Goal: Task Accomplishment & Management: Complete application form

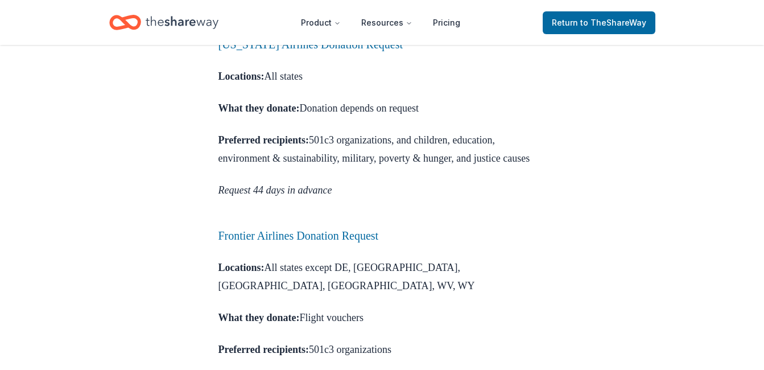
scroll to position [1592, 0]
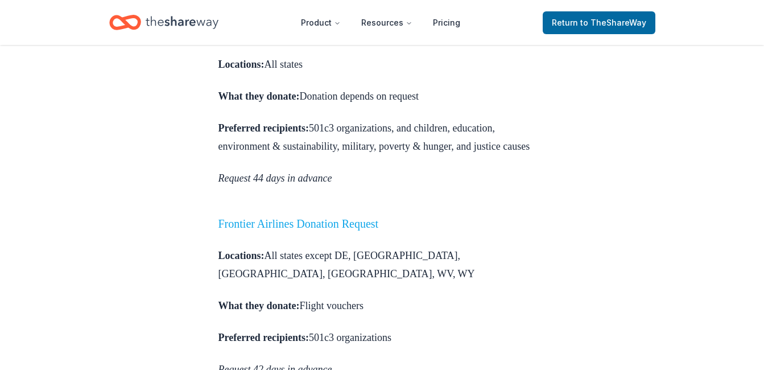
click at [379, 217] on link "Frontier Airlines Donation Request" at bounding box center [298, 223] width 160 height 13
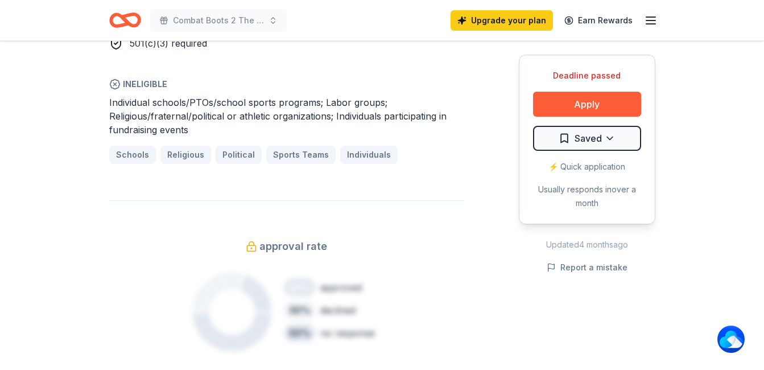
scroll to position [739, 0]
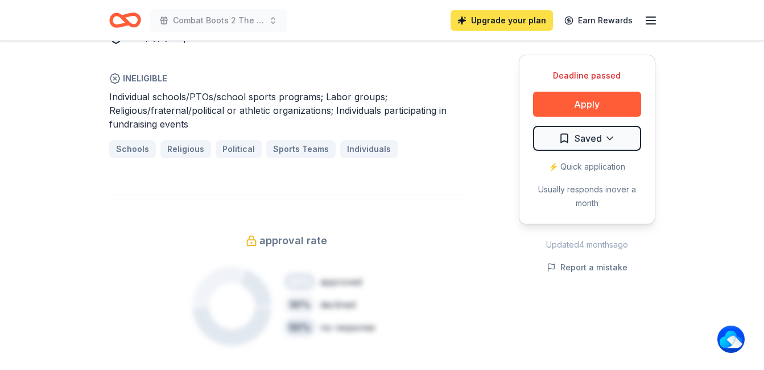
click at [494, 24] on link "Upgrade your plan" at bounding box center [501, 20] width 102 height 20
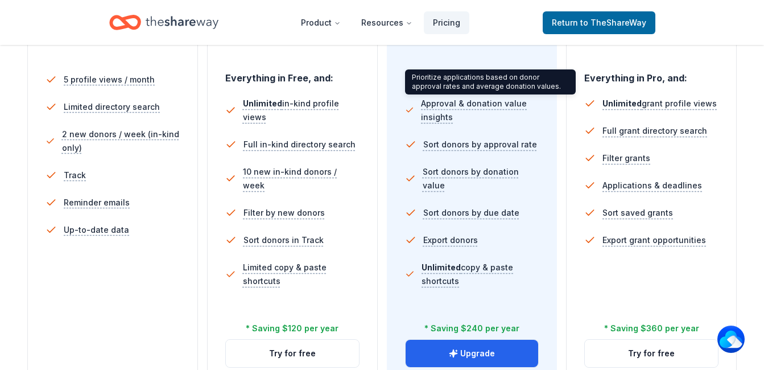
scroll to position [398, 0]
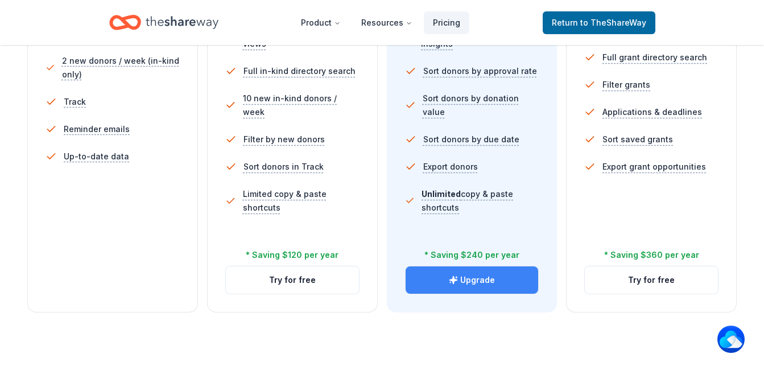
click at [473, 282] on button "Upgrade" at bounding box center [471, 279] width 133 height 27
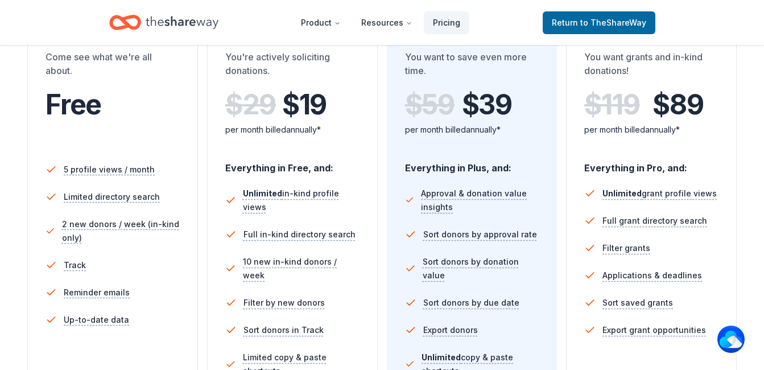
scroll to position [0, 0]
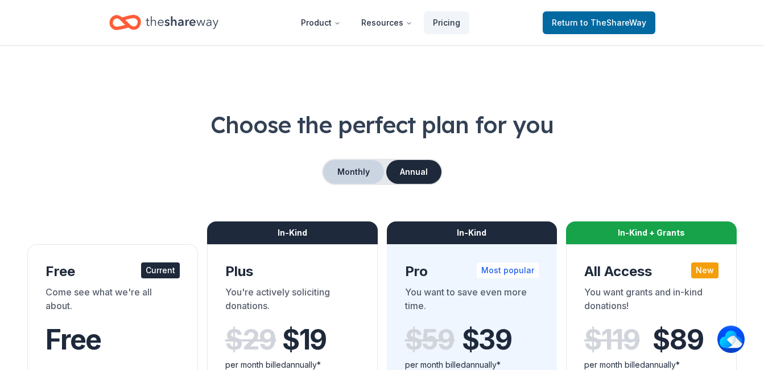
click at [352, 168] on button "Monthly" at bounding box center [353, 172] width 61 height 24
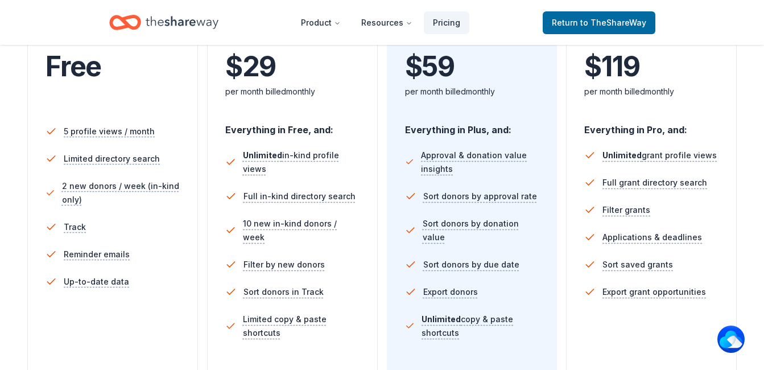
scroll to position [284, 0]
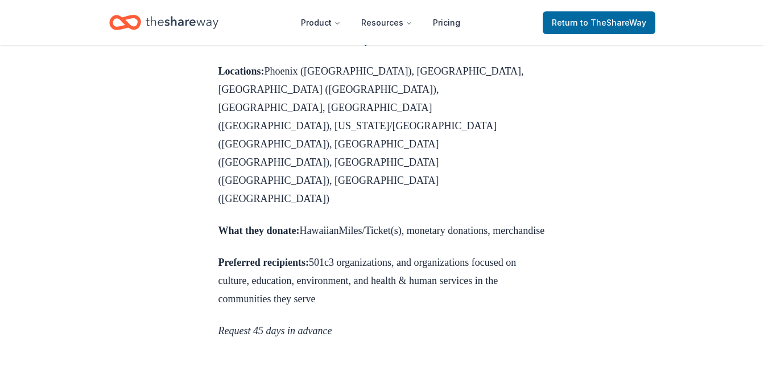
scroll to position [1137, 0]
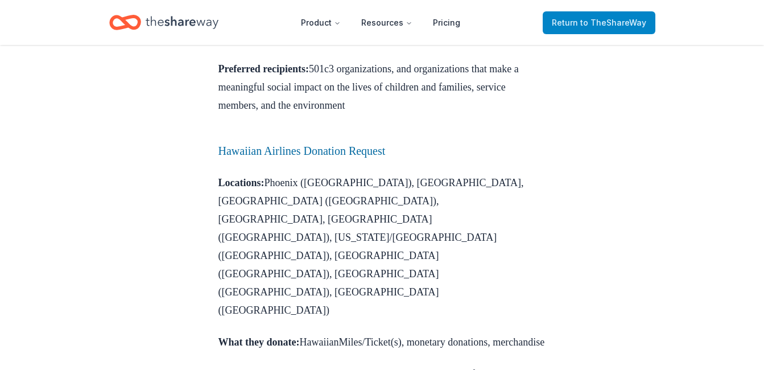
click at [600, 21] on span "to TheShareWay" at bounding box center [613, 23] width 66 height 10
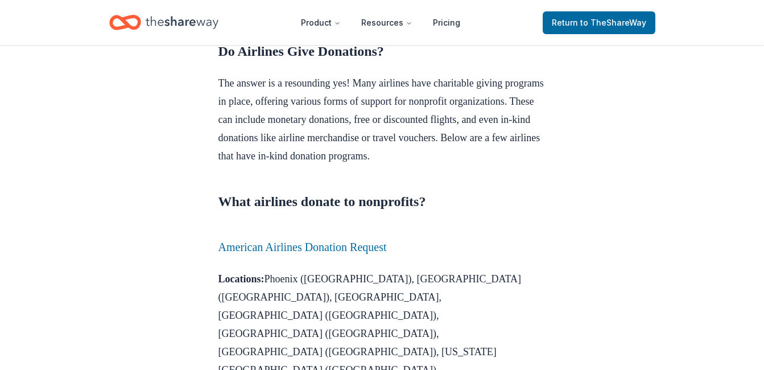
scroll to position [305, 0]
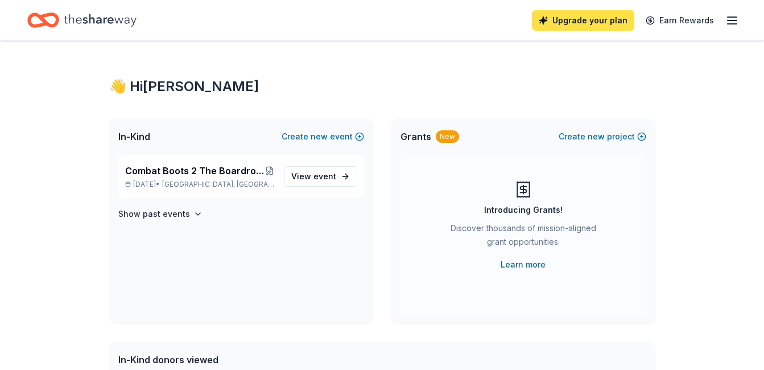
click at [580, 19] on link "Upgrade your plan" at bounding box center [583, 20] width 102 height 20
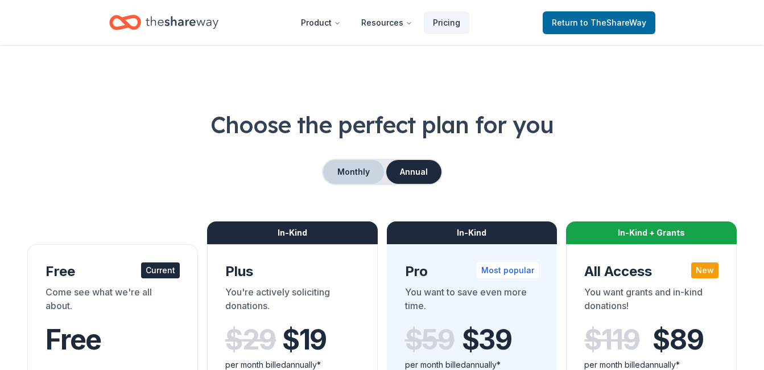
click at [354, 176] on button "Monthly" at bounding box center [353, 172] width 61 height 24
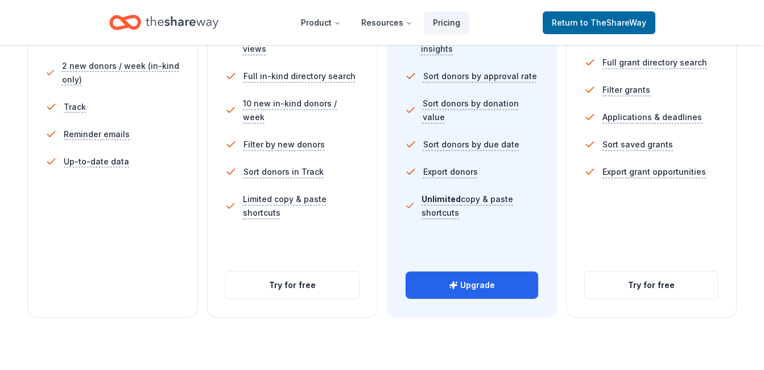
scroll to position [512, 0]
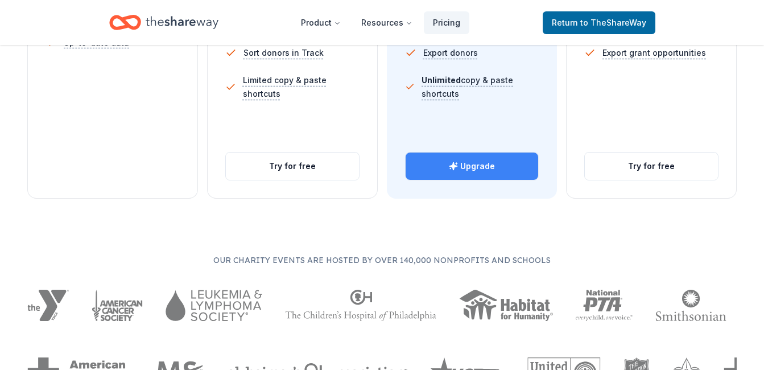
click at [473, 177] on button "Upgrade" at bounding box center [471, 165] width 133 height 27
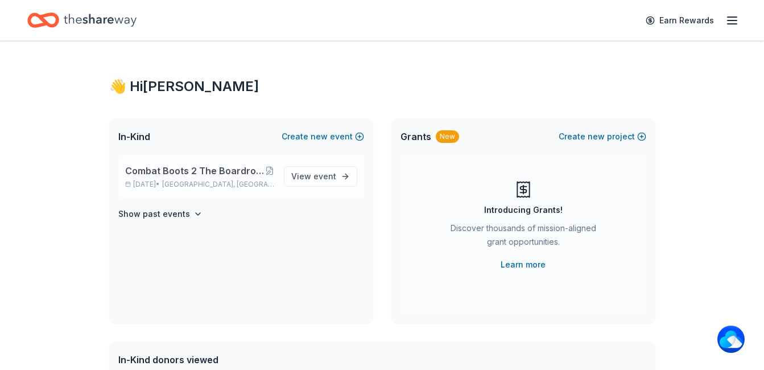
click at [208, 176] on span "Combat Boots 2 The Boardroom presents the "United We Stand" Campaign" at bounding box center [195, 171] width 140 height 14
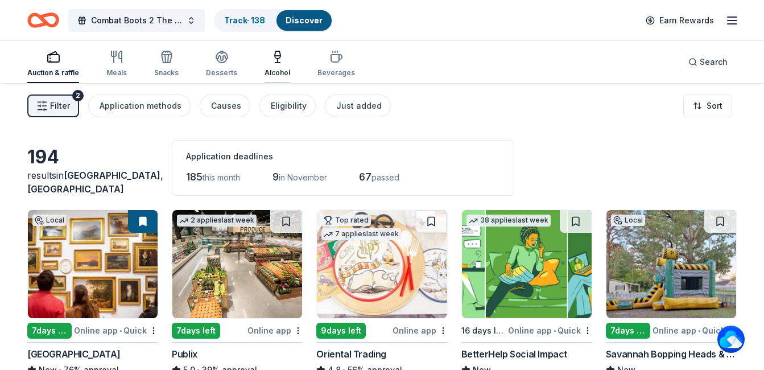
click at [277, 69] on div "Alcohol" at bounding box center [277, 72] width 26 height 9
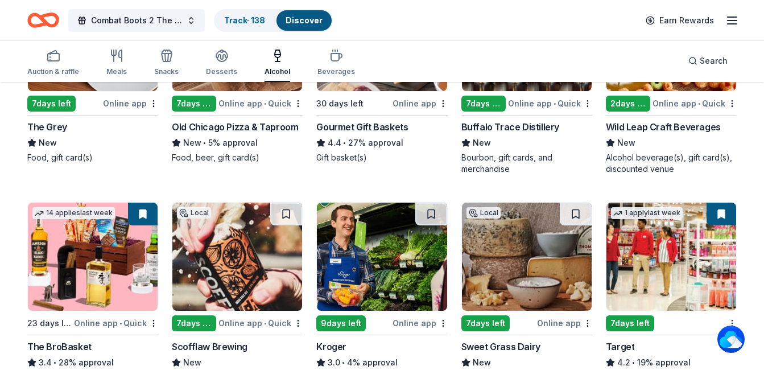
scroll to position [171, 0]
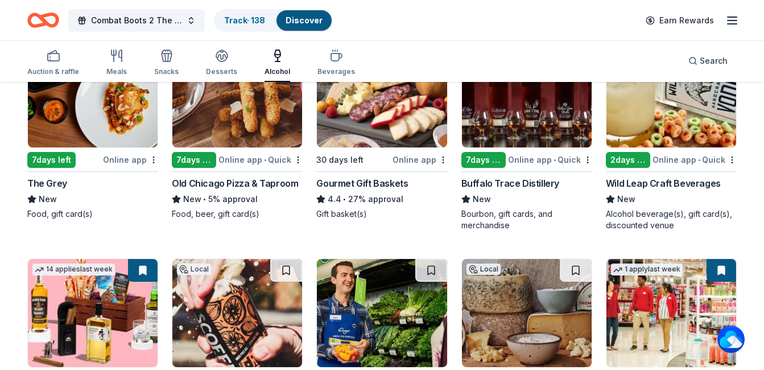
click at [502, 107] on img at bounding box center [527, 93] width 130 height 108
click at [498, 124] on img at bounding box center [527, 93] width 130 height 108
click at [102, 112] on img at bounding box center [93, 93] width 130 height 108
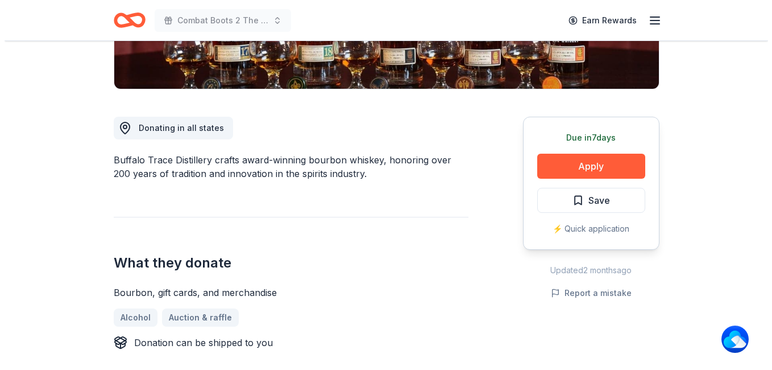
scroll to position [341, 0]
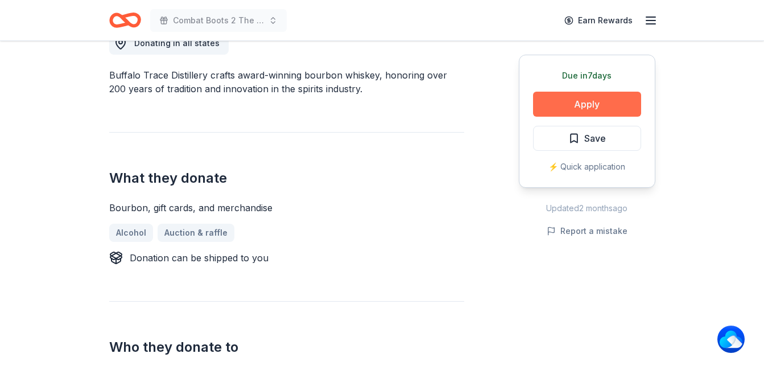
click at [578, 98] on button "Apply" at bounding box center [587, 104] width 108 height 25
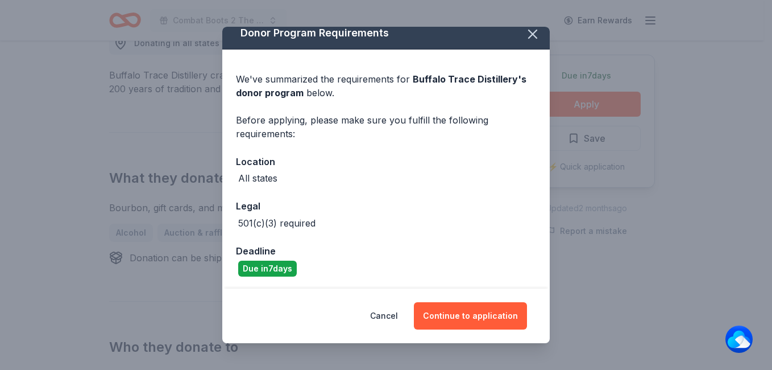
scroll to position [11, 0]
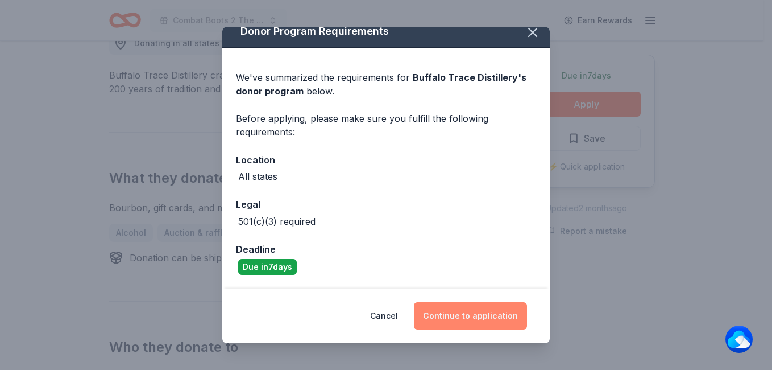
click at [494, 318] on button "Continue to application" at bounding box center [470, 315] width 113 height 27
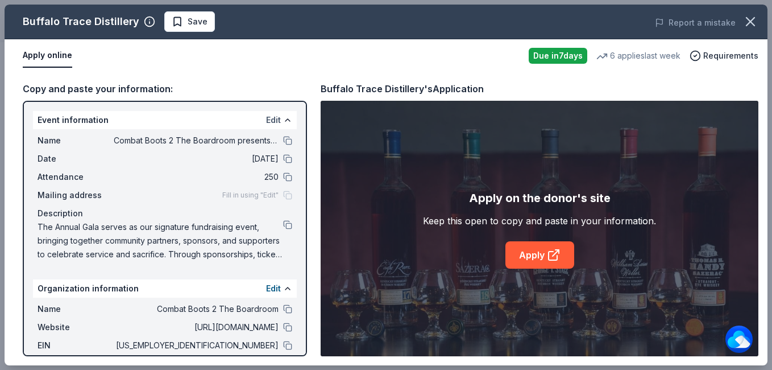
click at [266, 118] on button "Edit" at bounding box center [273, 120] width 15 height 14
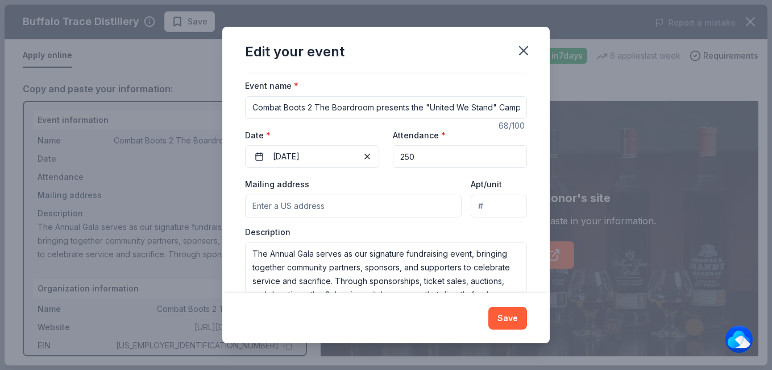
scroll to position [103, 0]
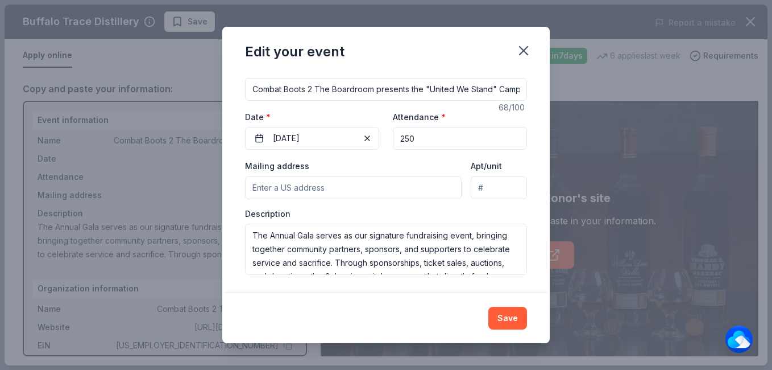
click at [303, 191] on input "Mailing address" at bounding box center [353, 187] width 217 height 23
type input "7"
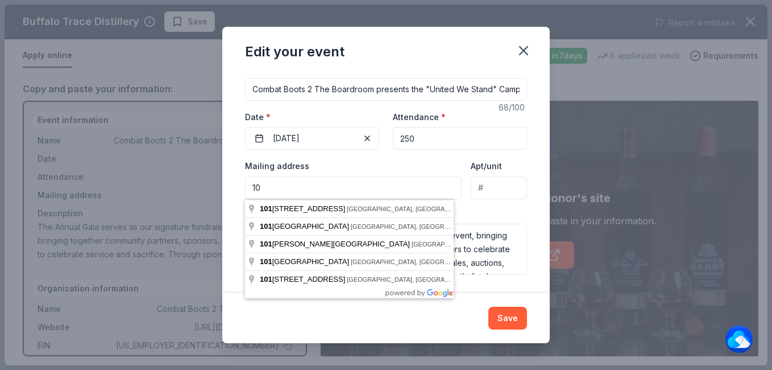
type input "1"
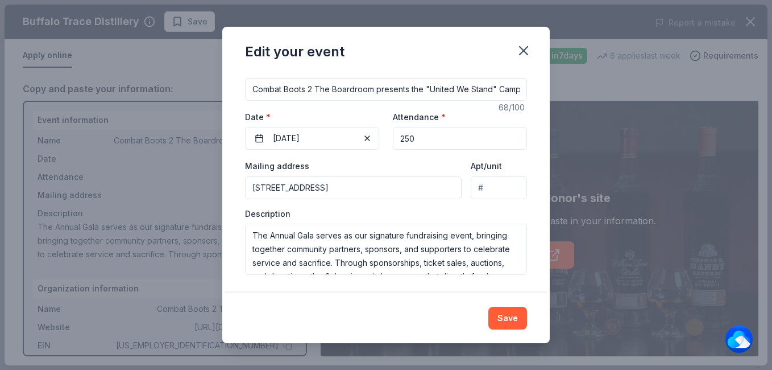
type input "73 Calendon Court, Richmond Hill, GA, 31324"
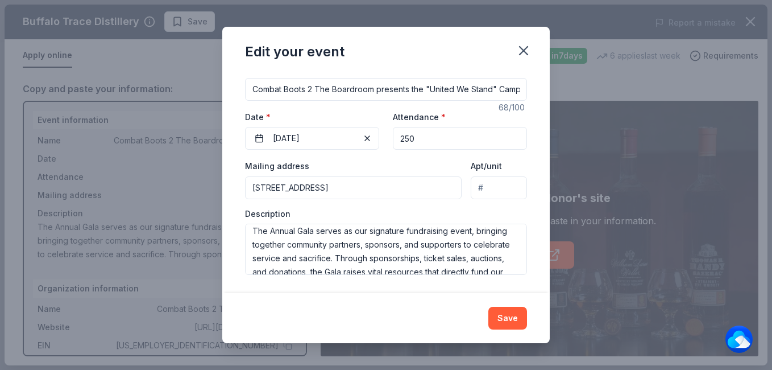
scroll to position [0, 0]
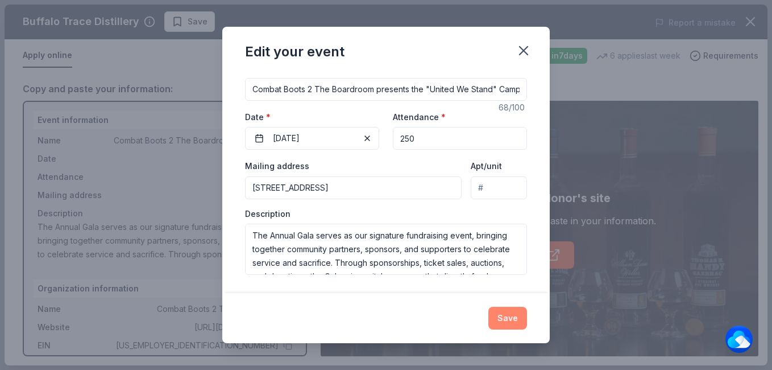
click at [514, 317] on button "Save" at bounding box center [507, 317] width 39 height 23
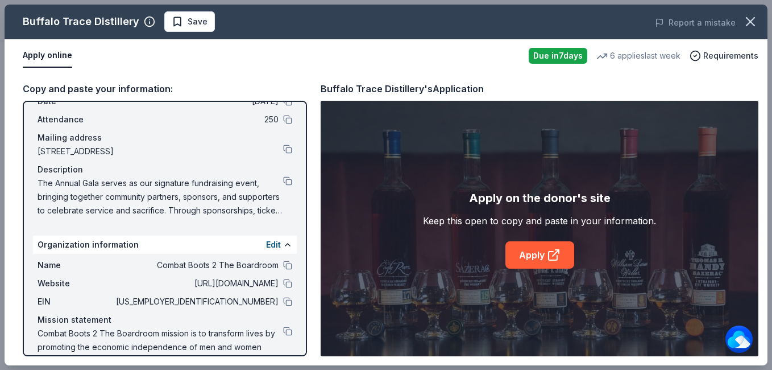
scroll to position [84, 0]
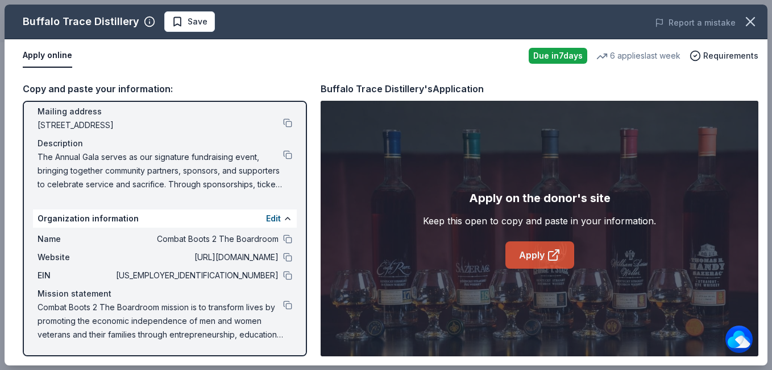
click at [539, 257] on link "Apply" at bounding box center [540, 254] width 69 height 27
click at [188, 19] on span "Save" at bounding box center [198, 22] width 20 height 14
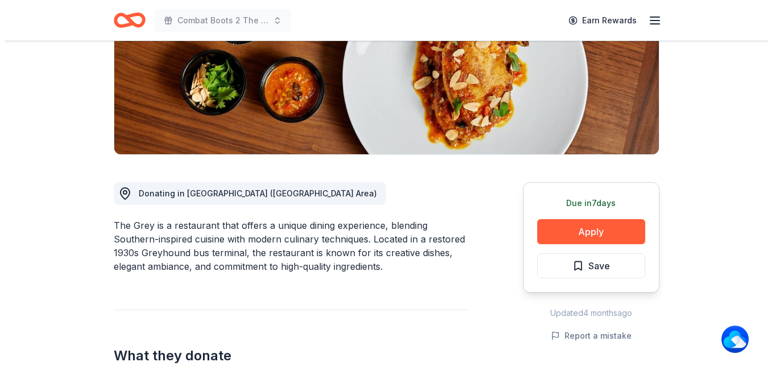
scroll to position [227, 0]
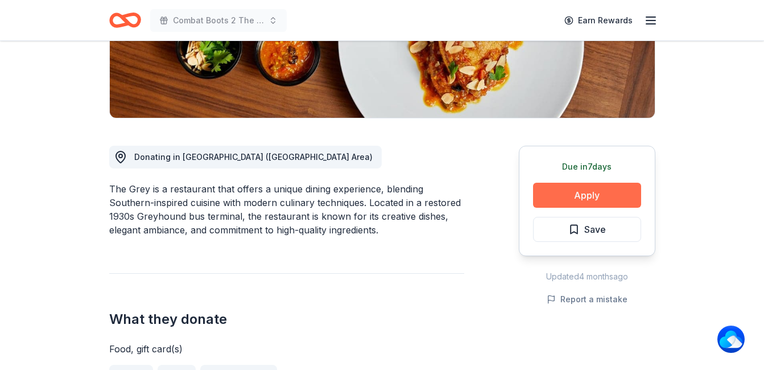
click at [591, 198] on button "Apply" at bounding box center [587, 195] width 108 height 25
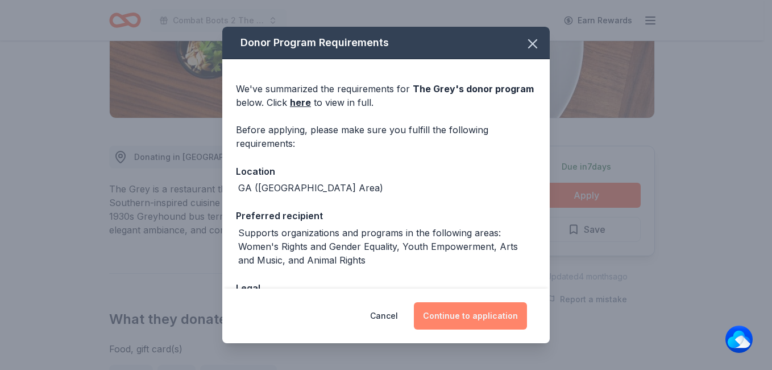
click at [497, 313] on button "Continue to application" at bounding box center [470, 315] width 113 height 27
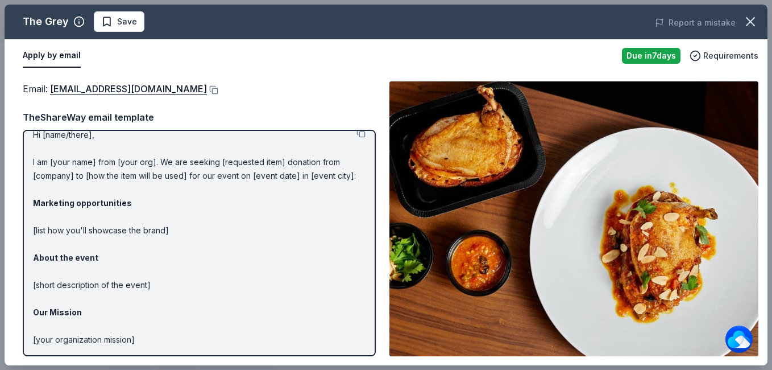
scroll to position [0, 0]
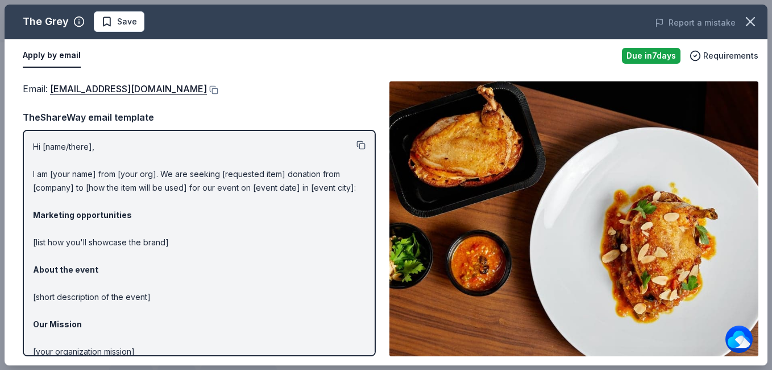
click at [357, 145] on button at bounding box center [361, 144] width 9 height 9
